Goal: Task Accomplishment & Management: Use online tool/utility

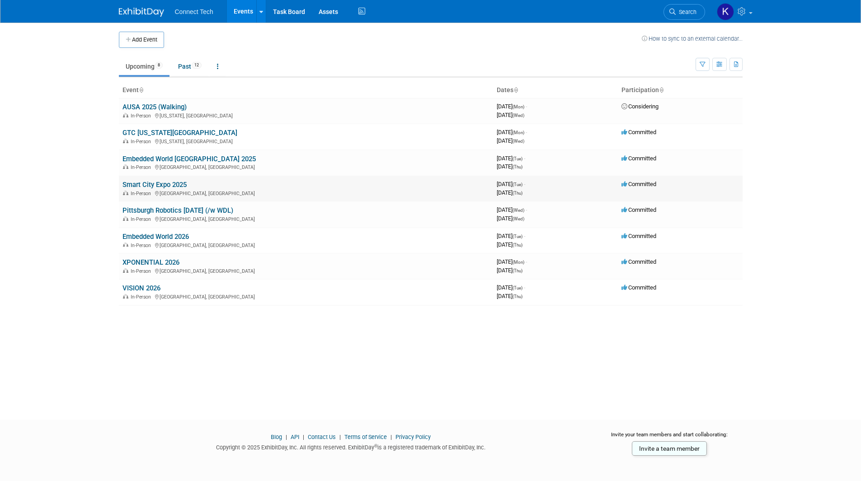
click at [164, 183] on link "Smart City Expo 2025" at bounding box center [155, 185] width 64 height 8
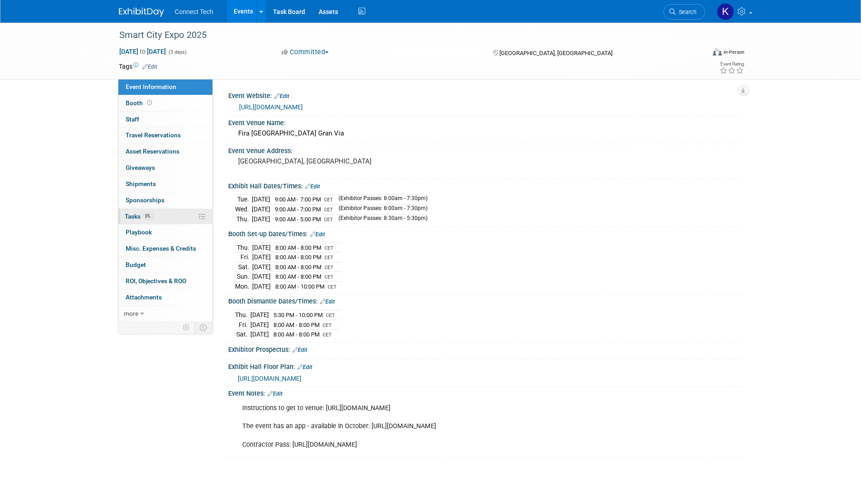
click at [170, 209] on link "0% Tasks 0%" at bounding box center [165, 217] width 94 height 16
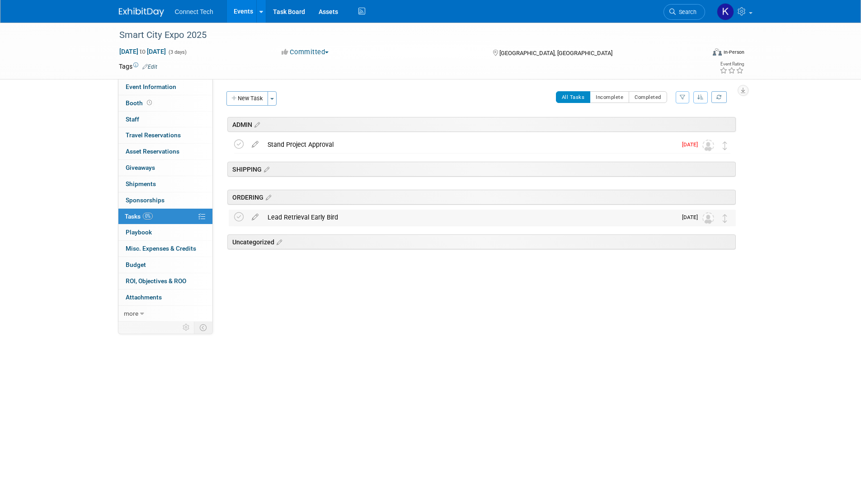
click at [235, 218] on icon at bounding box center [238, 216] width 9 height 9
click at [240, 141] on icon at bounding box center [238, 144] width 9 height 9
click at [135, 86] on span "Event Information" at bounding box center [151, 86] width 51 height 7
